Goal: Information Seeking & Learning: Learn about a topic

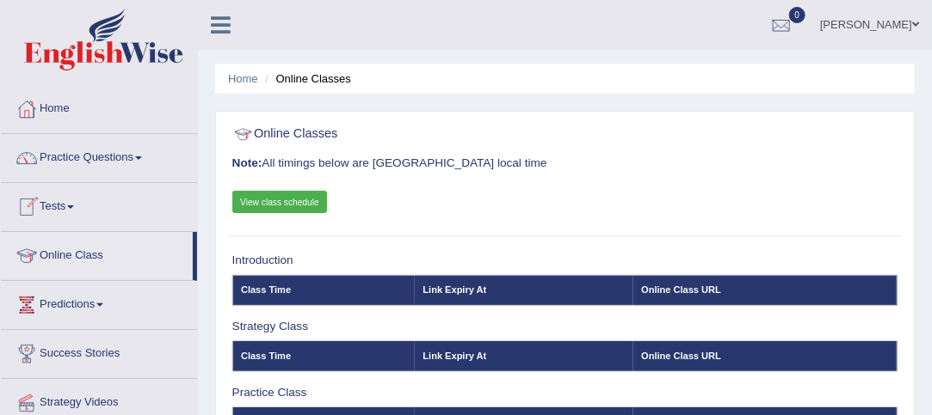
click at [77, 201] on link "Tests" at bounding box center [99, 204] width 196 height 43
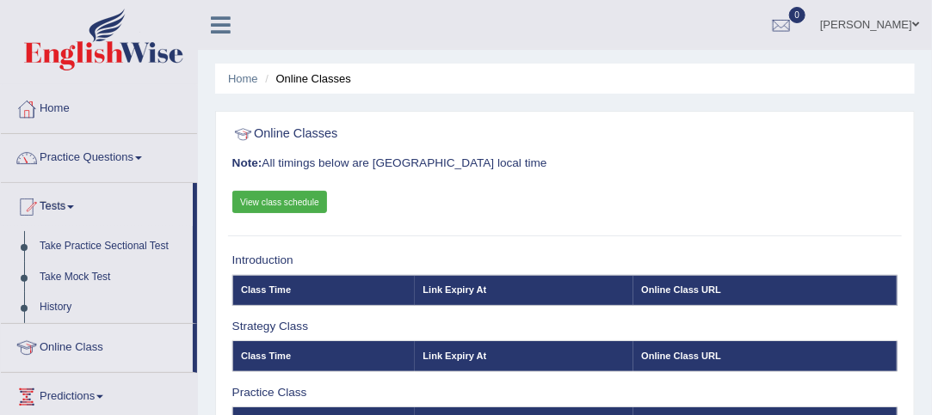
click at [142, 157] on span at bounding box center [138, 158] width 7 height 3
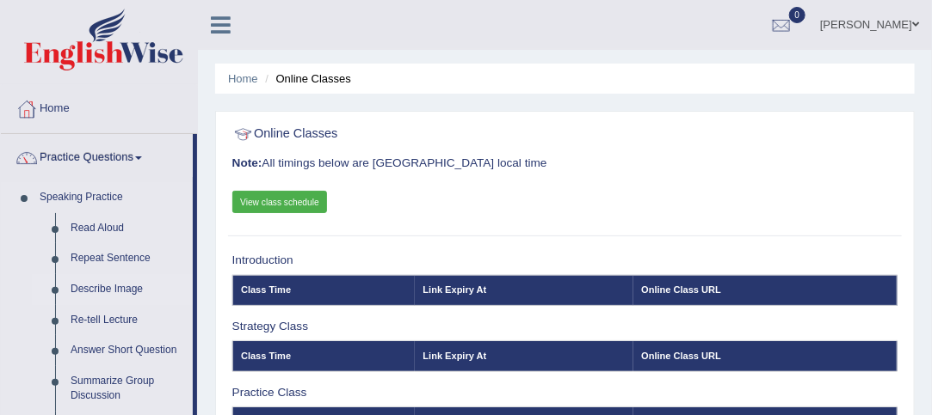
click at [97, 284] on link "Describe Image" at bounding box center [128, 289] width 130 height 31
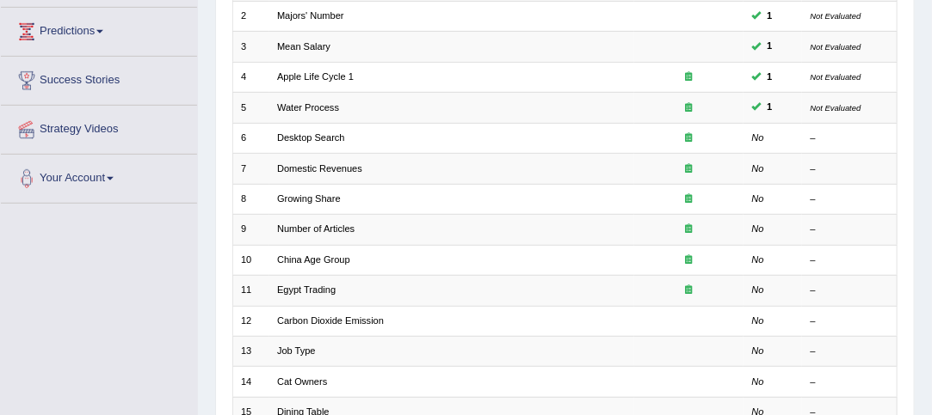
scroll to position [251, 0]
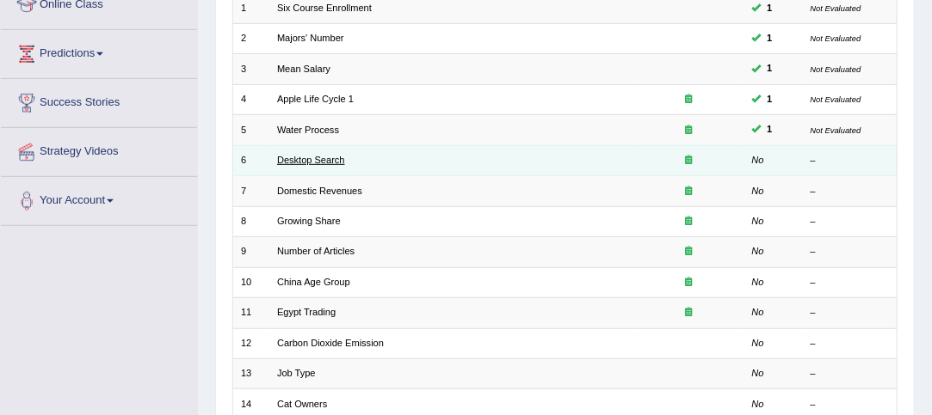
click at [315, 155] on link "Desktop Search" at bounding box center [311, 160] width 68 height 10
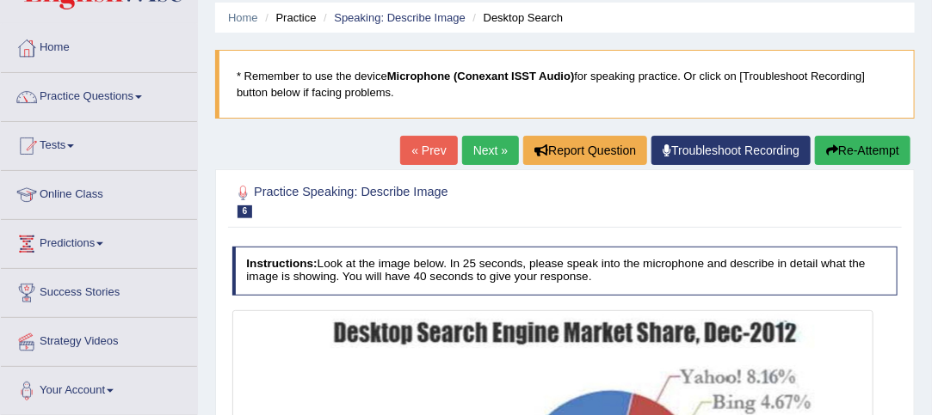
scroll to position [60, 0]
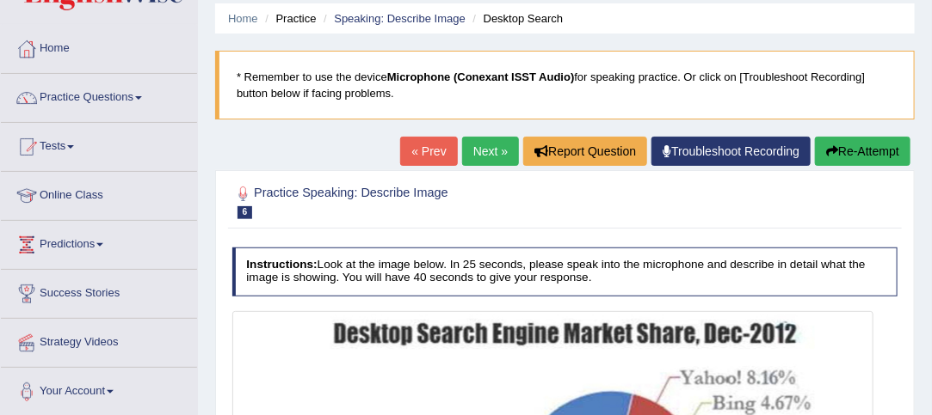
click at [480, 153] on link "Next »" at bounding box center [490, 151] width 57 height 29
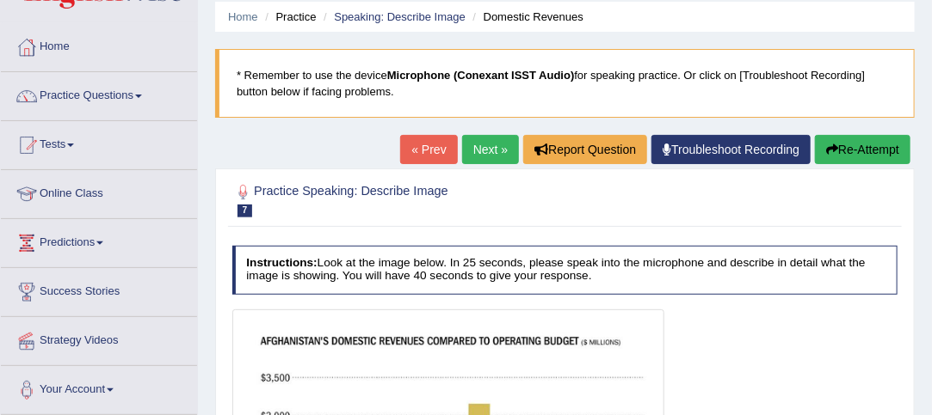
scroll to position [61, 0]
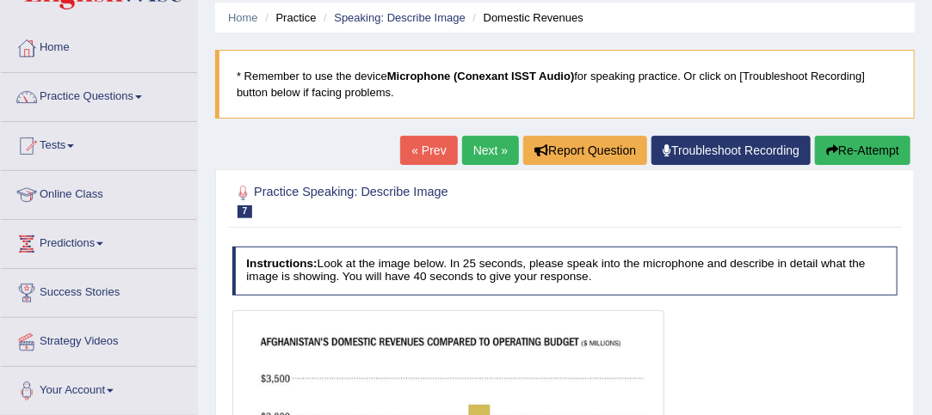
click at [483, 150] on link "Next »" at bounding box center [490, 150] width 57 height 29
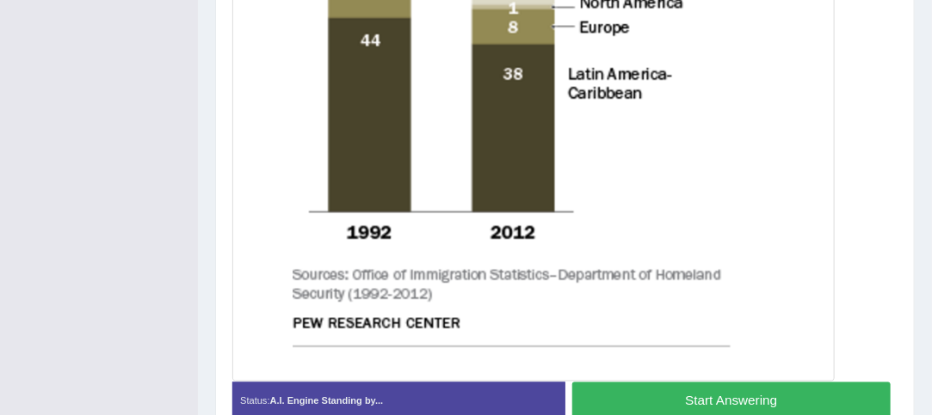
scroll to position [852, 0]
